Goal: Navigation & Orientation: Find specific page/section

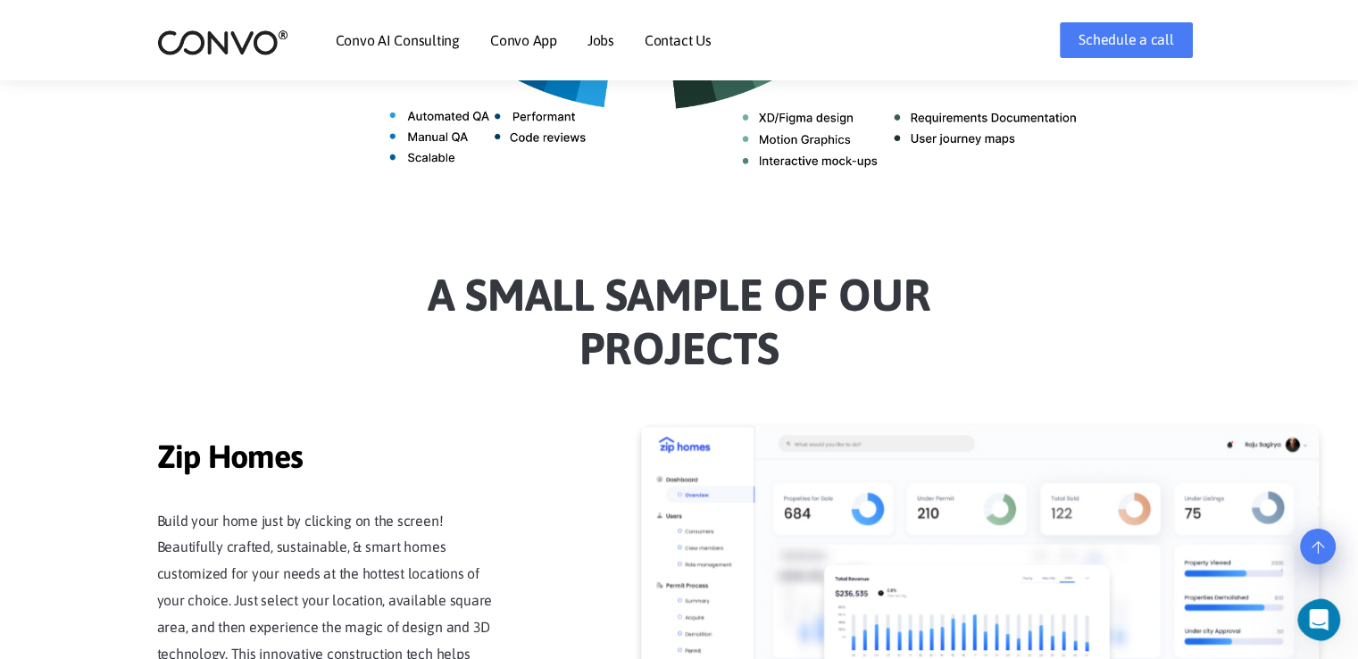
scroll to position [1417, 0]
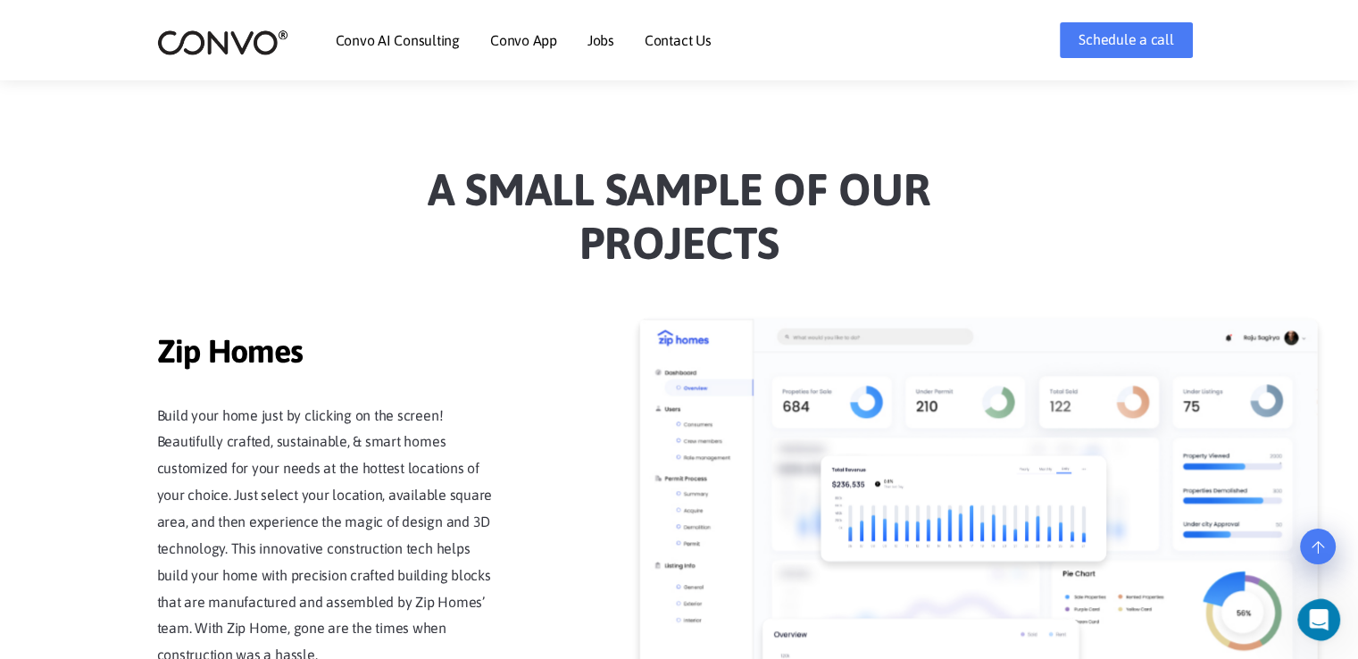
click at [702, 364] on img at bounding box center [977, 509] width 678 height 382
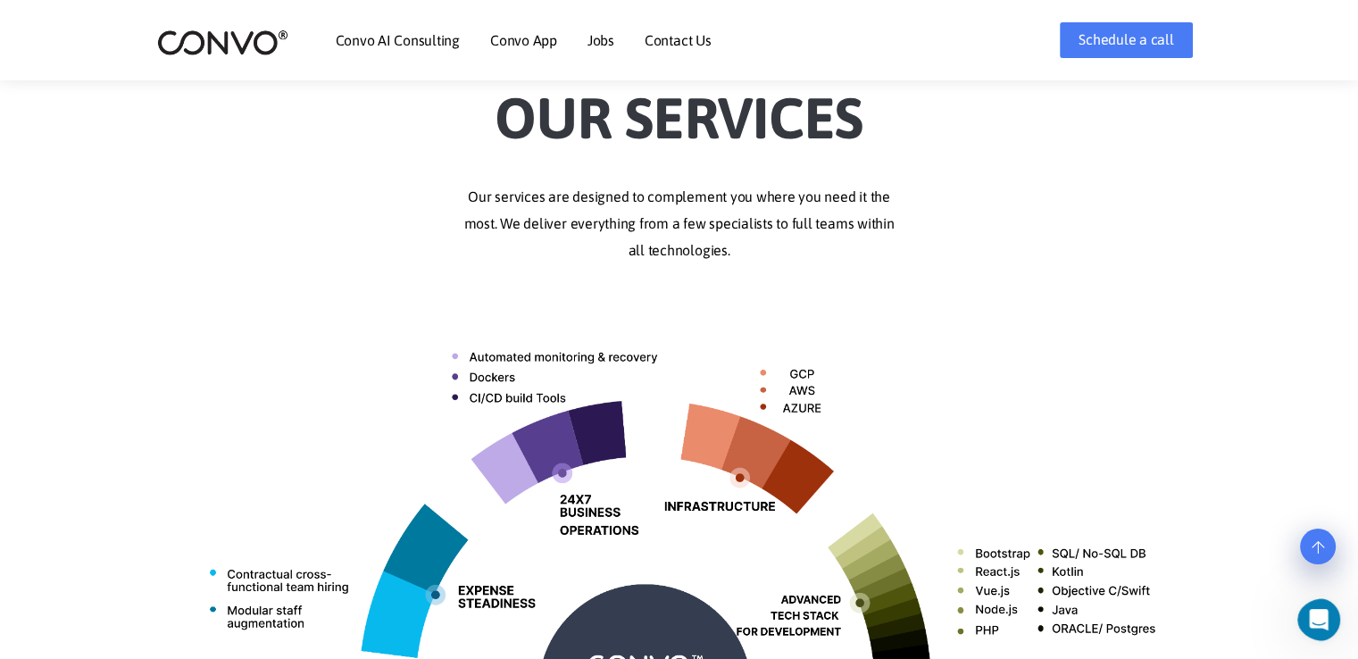
scroll to position [439, 0]
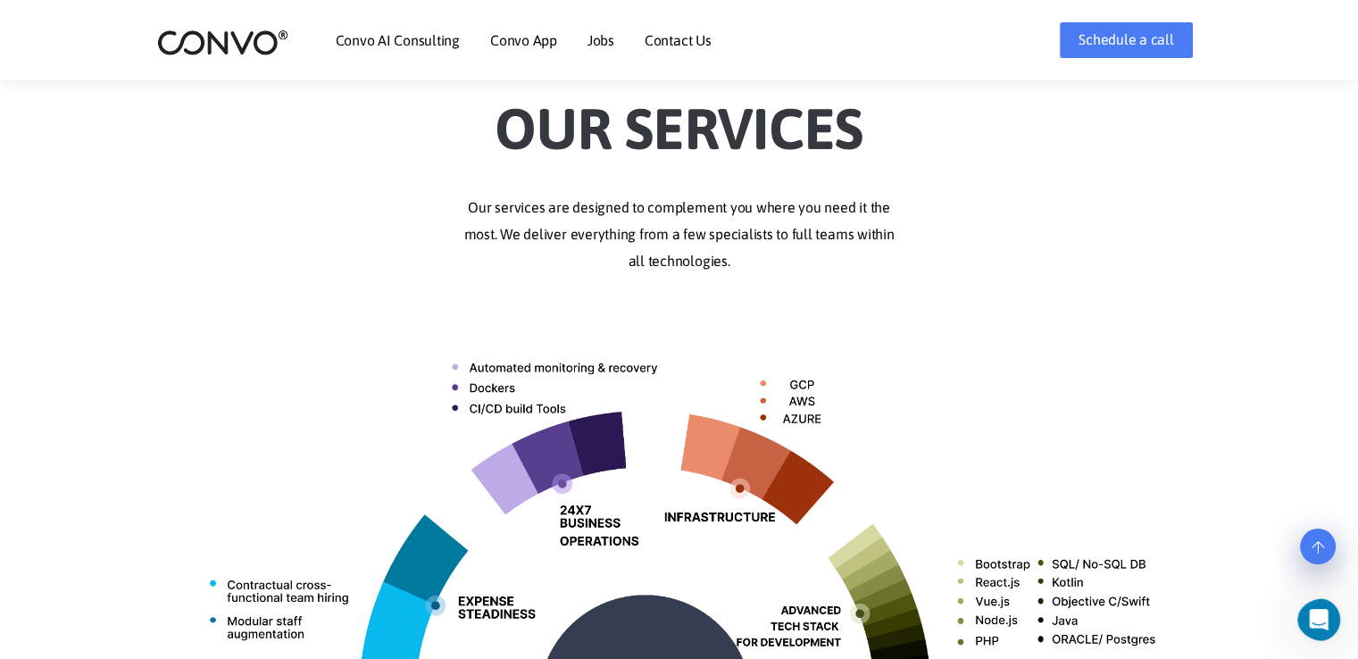
click at [604, 44] on link "Jobs" at bounding box center [600, 40] width 27 height 14
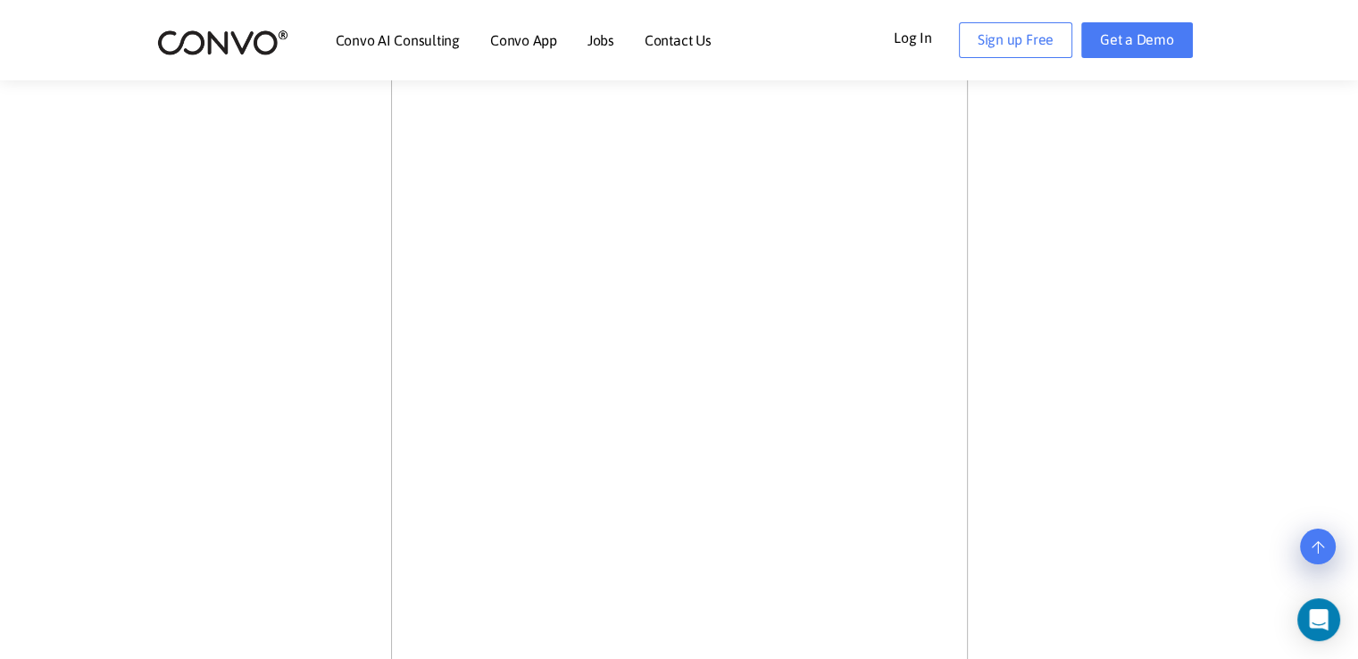
scroll to position [816, 0]
